Goal: Task Accomplishment & Management: Manage account settings

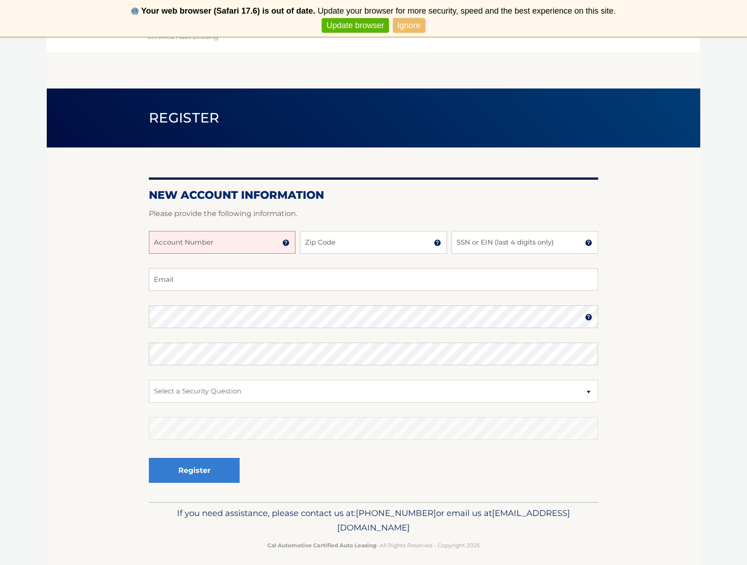
click at [258, 243] on input "Account Number" at bounding box center [222, 242] width 147 height 23
type input "44456011400"
type input "10579"
click at [485, 247] on input "SSN or EIN (last 4 digits only)" at bounding box center [525, 242] width 147 height 23
drag, startPoint x: 485, startPoint y: 245, endPoint x: 456, endPoint y: 242, distance: 29.2
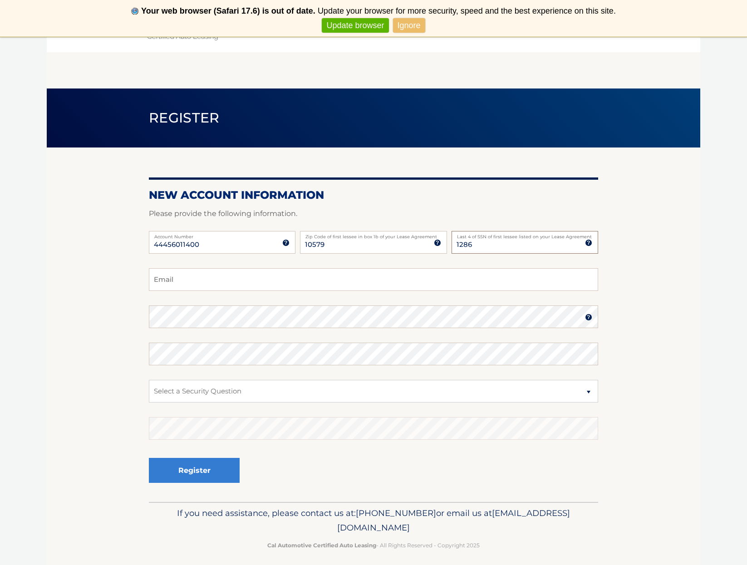
click at [456, 242] on input "1286" at bounding box center [525, 242] width 147 height 23
type input "9205"
type input "edlowery@gmail.com"
select select "2"
click at [201, 469] on button "Register" at bounding box center [194, 470] width 91 height 25
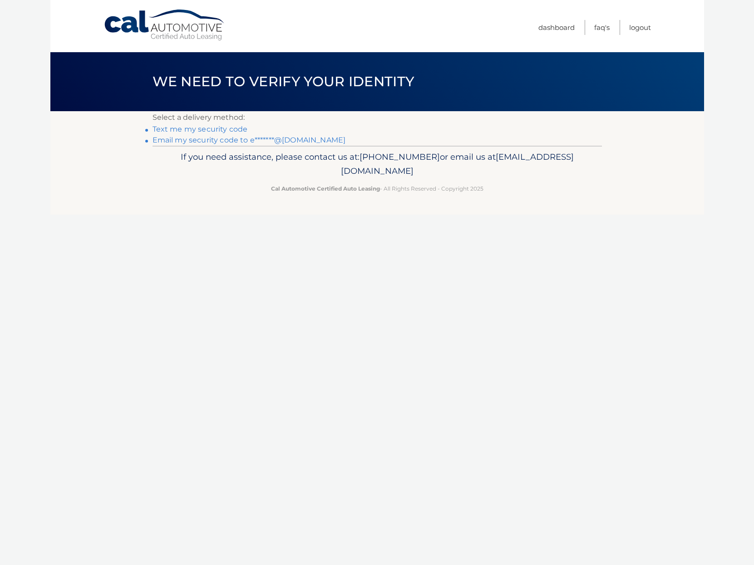
click at [224, 127] on link "Text me my security code" at bounding box center [200, 129] width 95 height 9
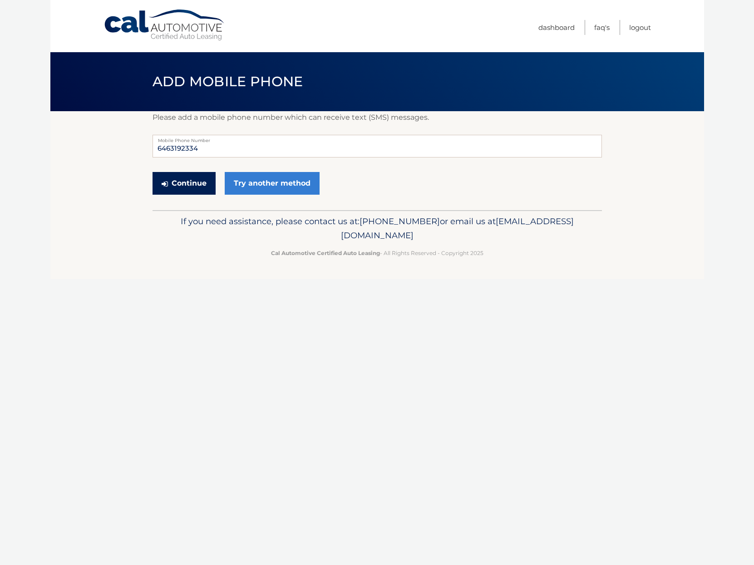
click at [195, 183] on button "Continue" at bounding box center [184, 183] width 63 height 23
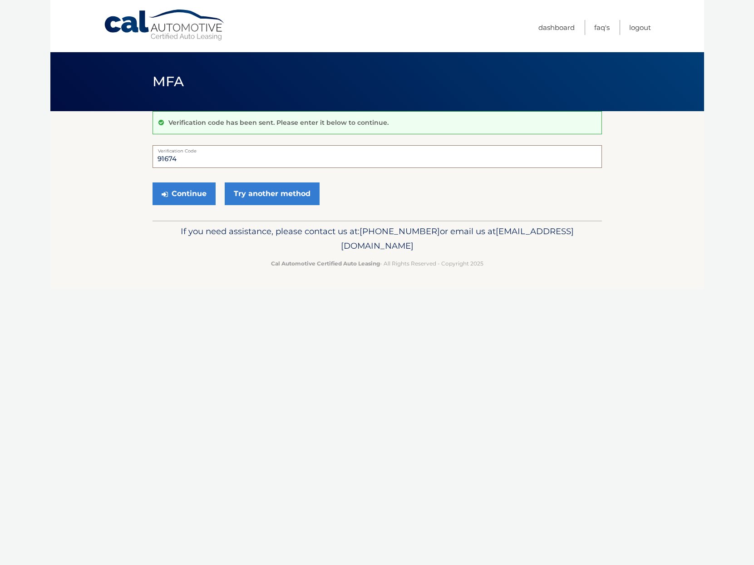
type input "916741"
click at [183, 193] on button "Continue" at bounding box center [184, 194] width 63 height 23
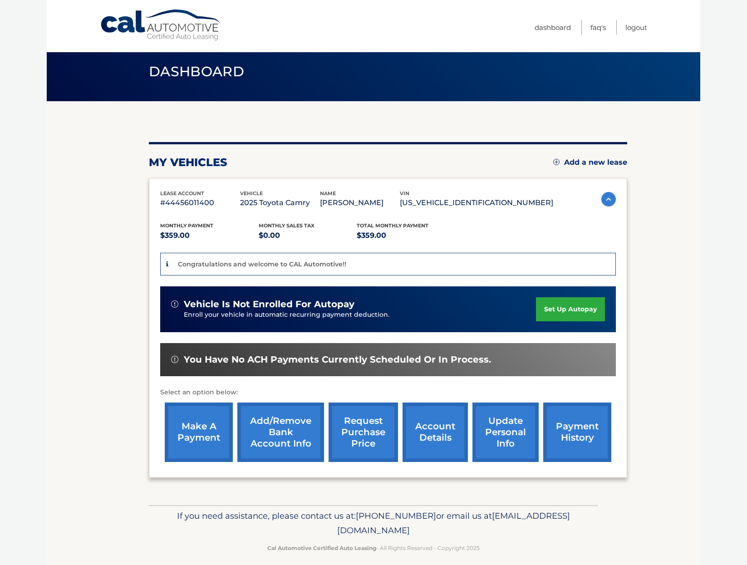
scroll to position [16, 0]
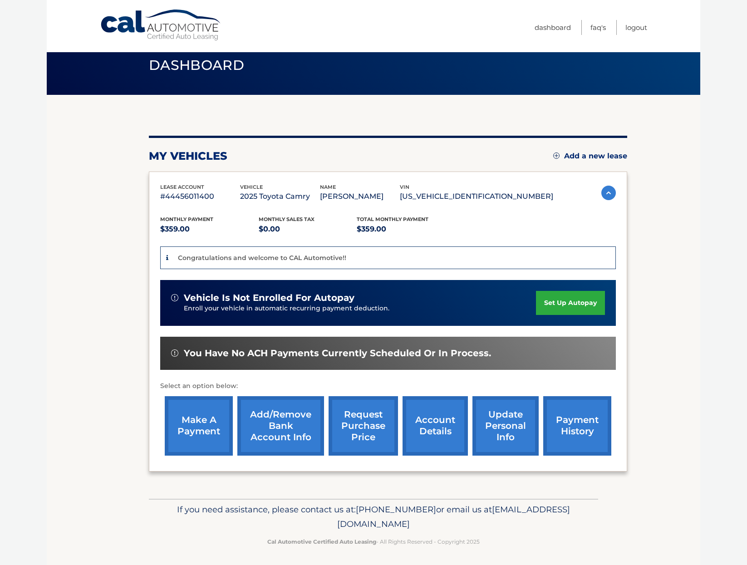
click at [276, 262] on div "Congratulations and welcome to CAL Automotive!!" at bounding box center [260, 257] width 171 height 11
click at [256, 256] on p "Congratulations and welcome to CAL Automotive!!" at bounding box center [262, 258] width 168 height 8
click at [269, 310] on p "Enroll your vehicle in automatic recurring payment deduction." at bounding box center [360, 309] width 352 height 10
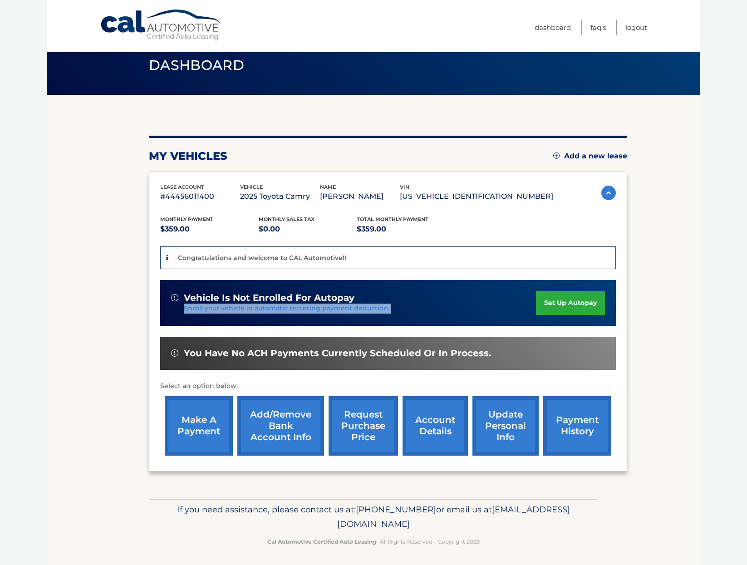
click at [272, 355] on span "You have no ACH payments currently scheduled or in process." at bounding box center [337, 353] width 307 height 11
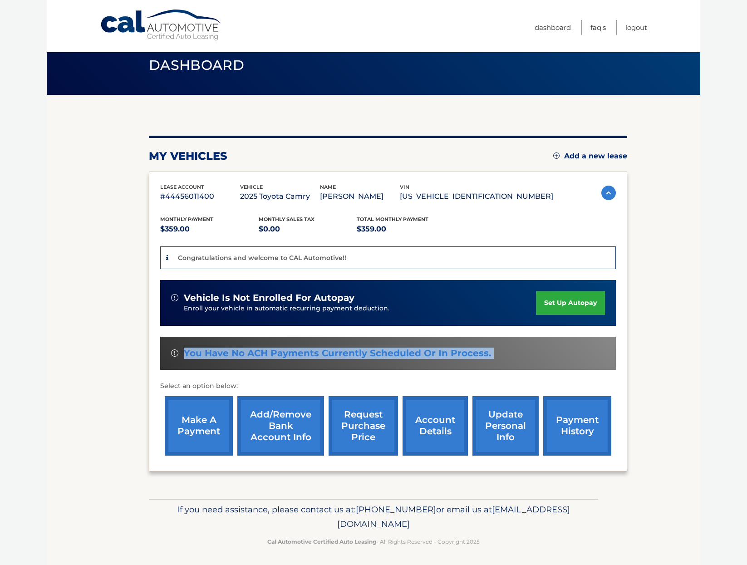
click at [272, 355] on span "You have no ACH payments currently scheduled or in process." at bounding box center [337, 353] width 307 height 11
click at [281, 407] on link "Add/Remove bank account info" at bounding box center [280, 425] width 87 height 59
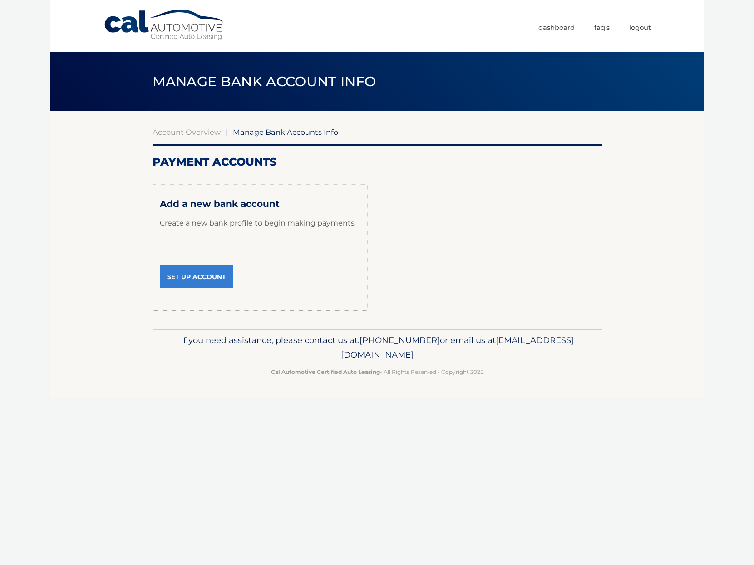
click at [211, 273] on link "Set Up Account" at bounding box center [197, 277] width 74 height 23
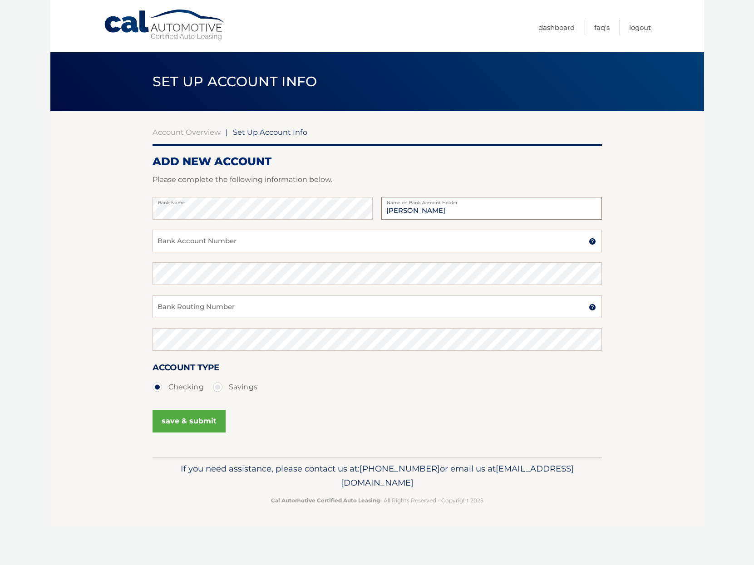
type input "[PERSON_NAME]"
click at [208, 237] on input "Bank Account Number" at bounding box center [377, 241] width 449 height 23
type input "000504033131"
click at [187, 301] on input "Bank Routing Number" at bounding box center [377, 307] width 449 height 23
type input "222370440"
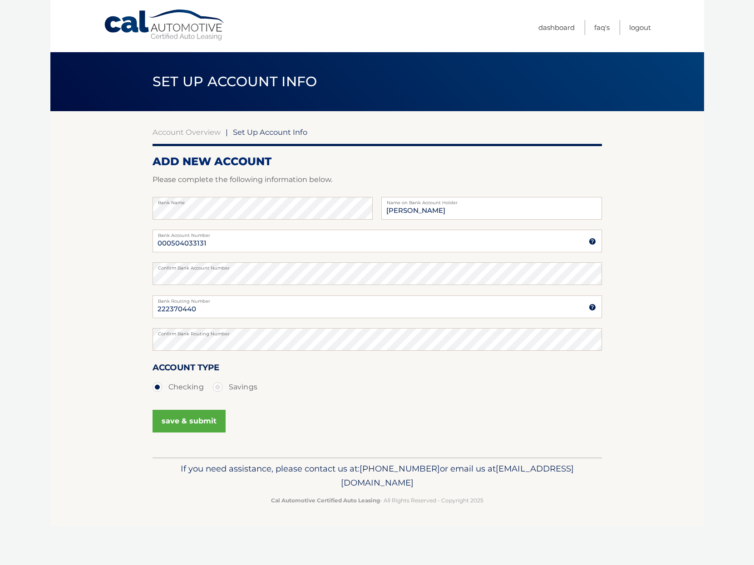
click at [197, 422] on button "save & submit" at bounding box center [189, 421] width 73 height 23
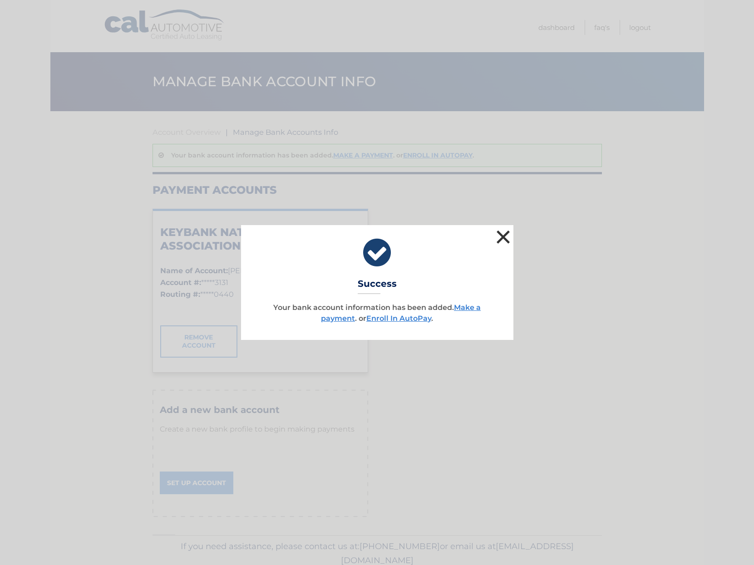
click at [501, 234] on button "×" at bounding box center [503, 237] width 18 height 18
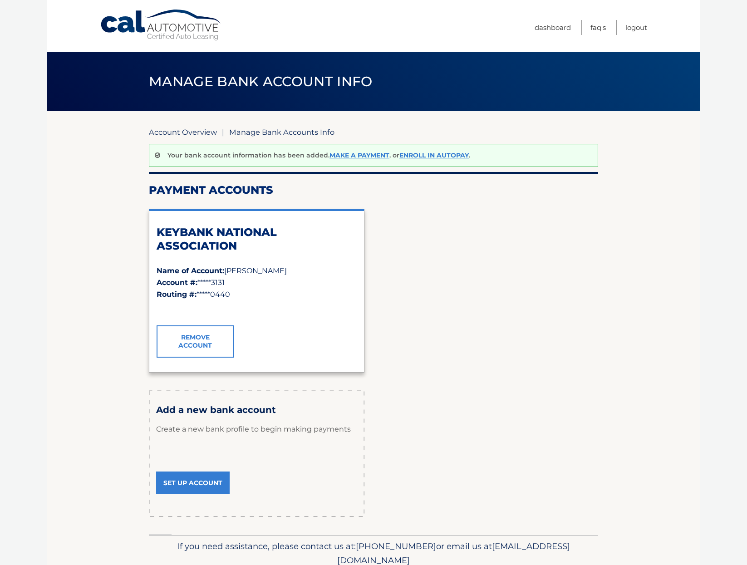
click at [189, 133] on link "Account Overview" at bounding box center [183, 132] width 68 height 9
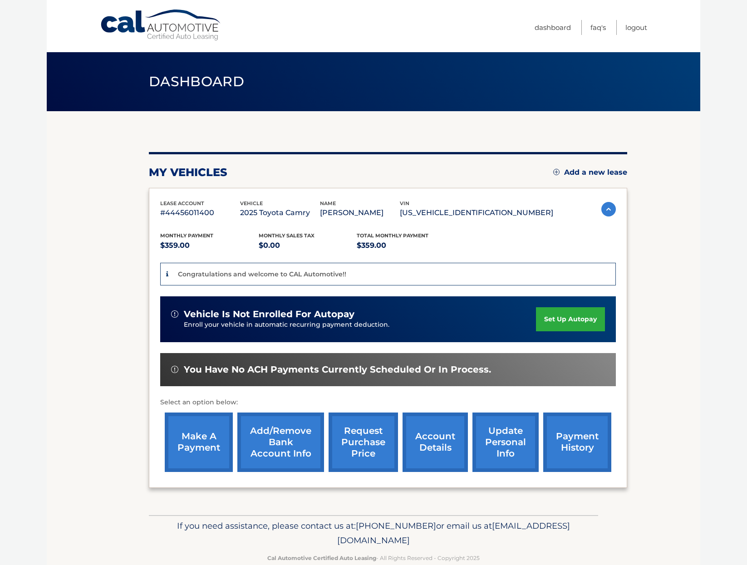
click at [215, 444] on link "make a payment" at bounding box center [199, 442] width 68 height 59
click at [605, 205] on img at bounding box center [609, 209] width 15 height 15
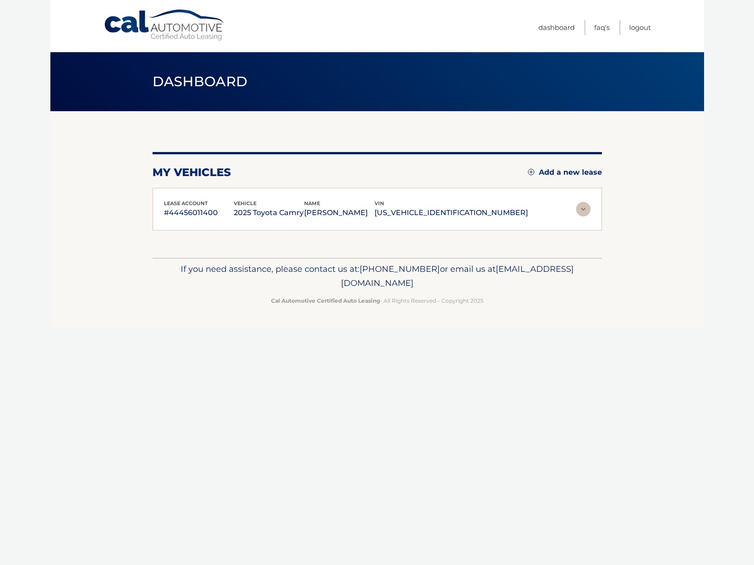
click at [605, 205] on section "my vehicles Add a new lease lease account #44456011400 vehicle 2025 Toyota Camr…" at bounding box center [377, 184] width 654 height 147
click at [587, 208] on img at bounding box center [583, 209] width 15 height 15
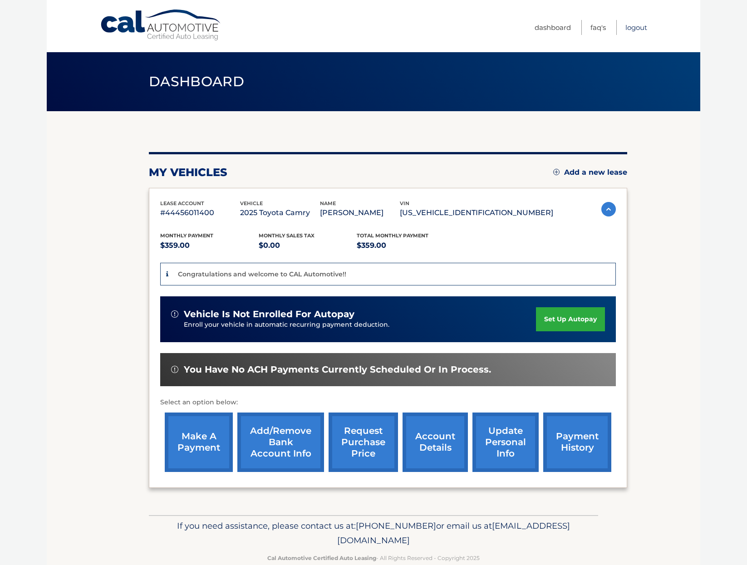
click at [628, 30] on link "Logout" at bounding box center [637, 27] width 22 height 15
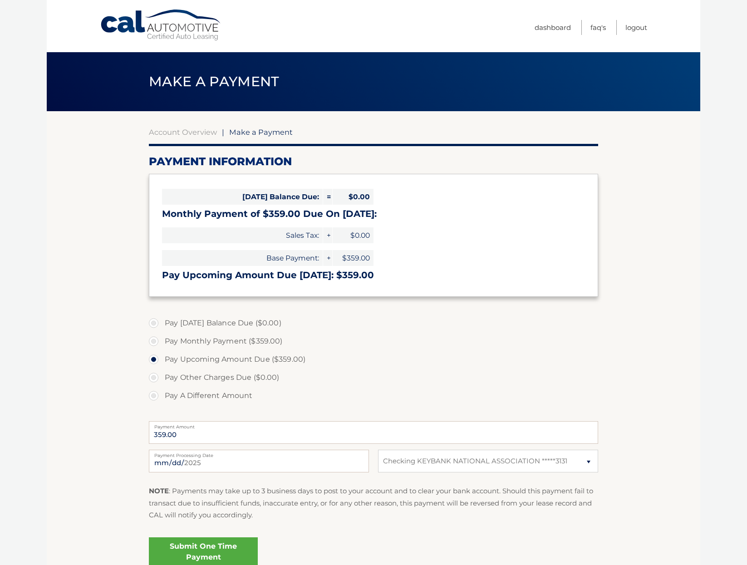
select select "ZWFiOGMzNTEtN2NjYi00NGMwLWE2M2EtMTA2MDNhMWJmNjBj"
